Goal: Navigation & Orientation: Find specific page/section

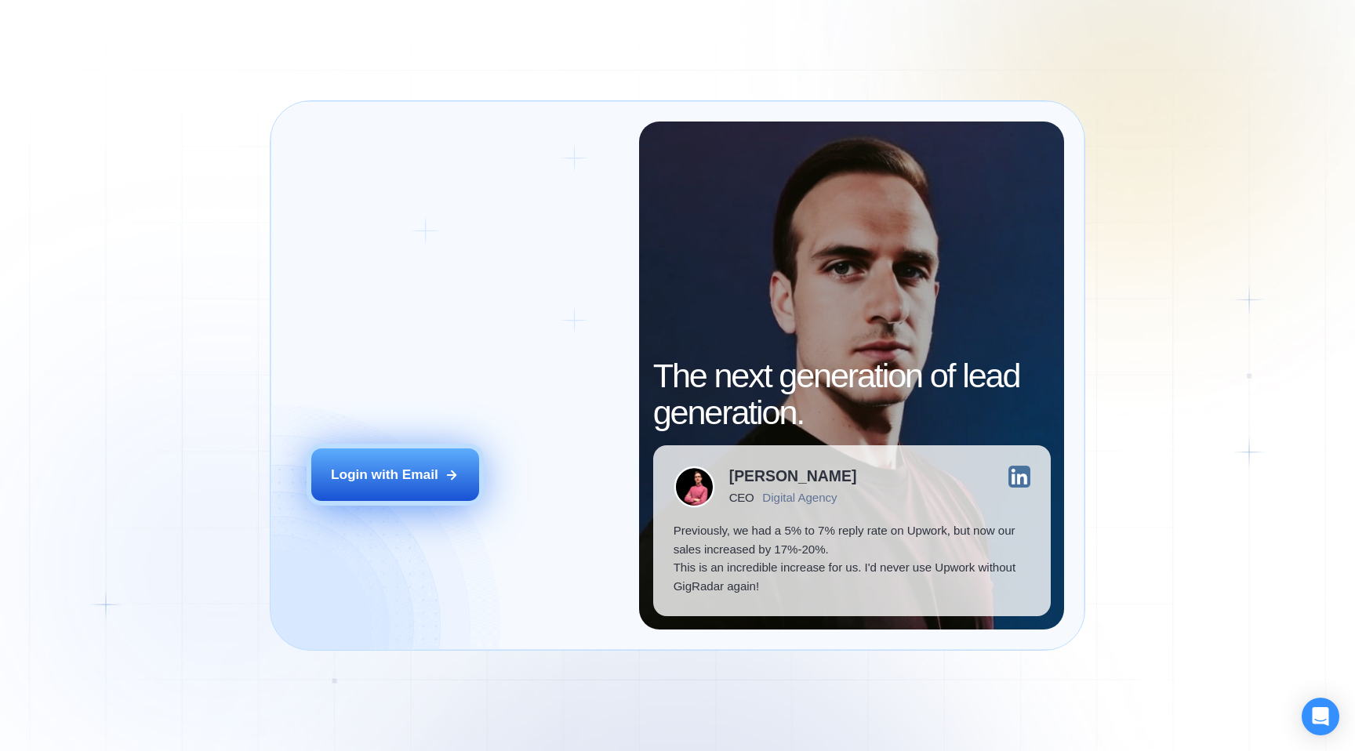
click at [415, 486] on button "Login with Email" at bounding box center [395, 474] width 168 height 53
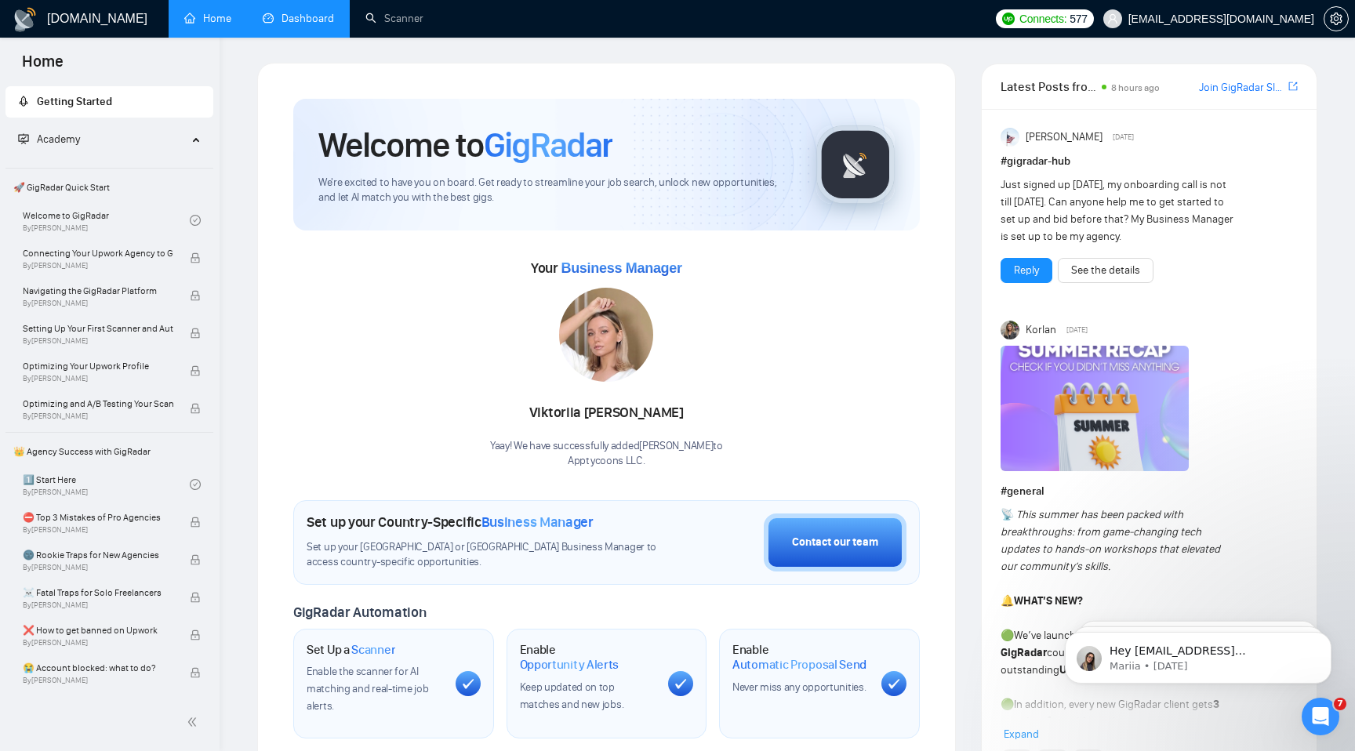
click at [318, 24] on link "Dashboard" at bounding box center [298, 18] width 71 height 13
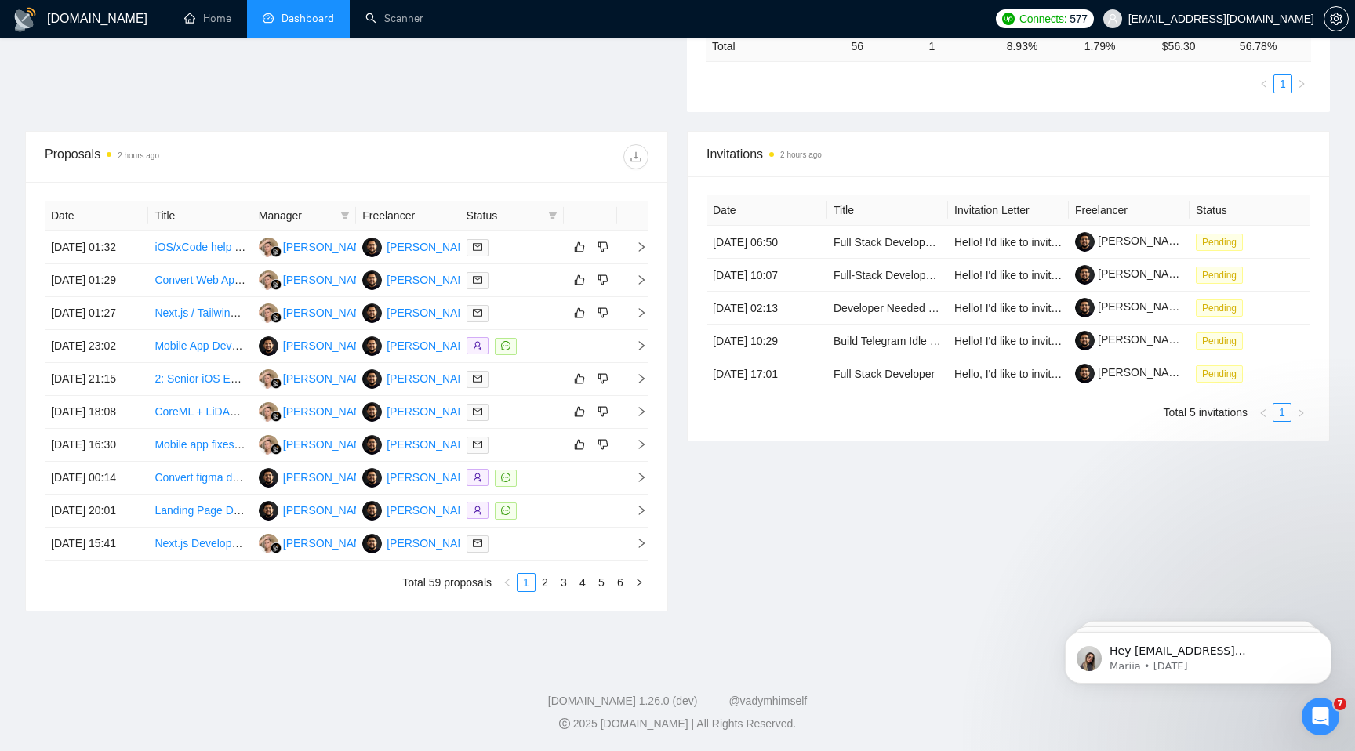
scroll to position [514, 0]
